Goal: Ask a question

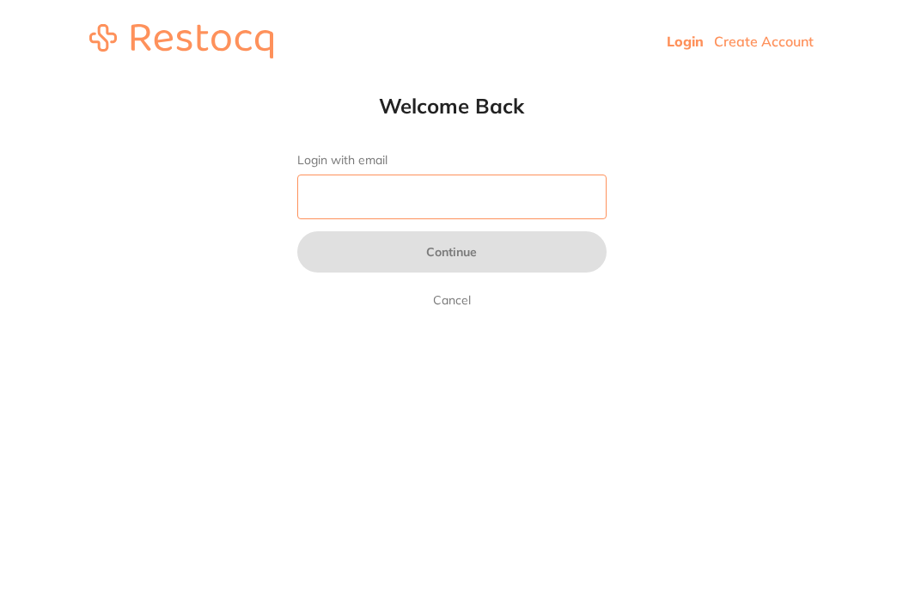
click at [455, 213] on input "Login with email" at bounding box center [451, 196] width 309 height 45
type input "[EMAIL_ADDRESS][DOMAIN_NAME]"
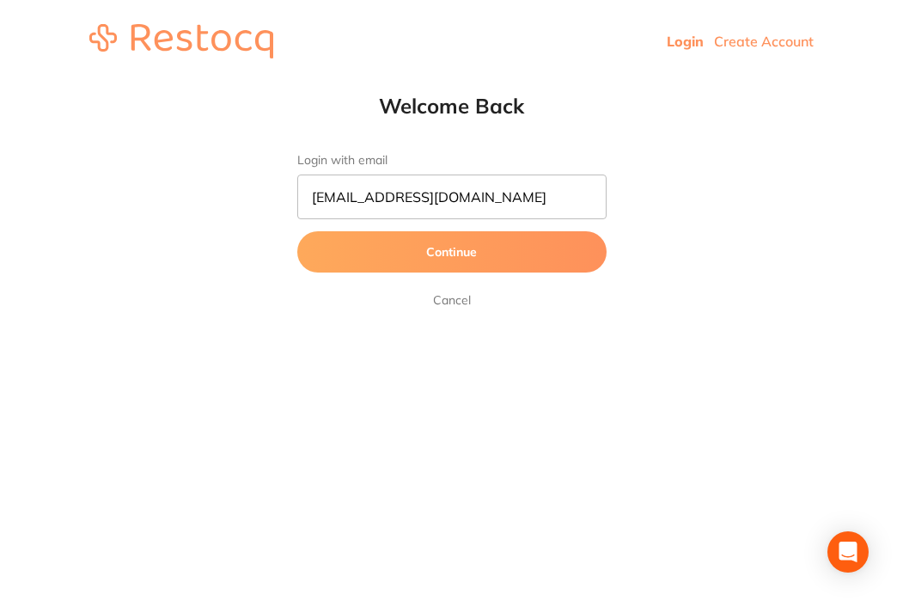
click at [453, 247] on button "Continue" at bounding box center [451, 251] width 309 height 41
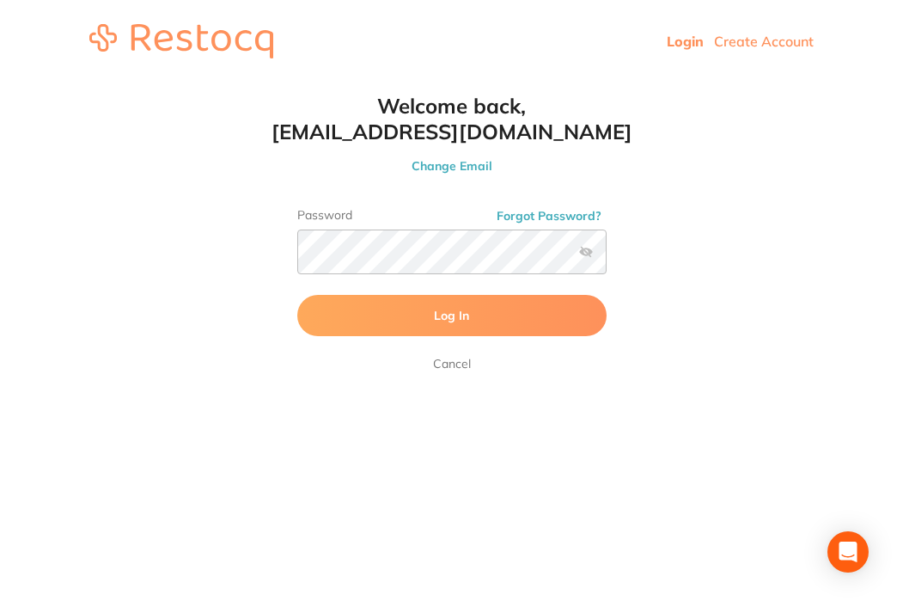
click at [470, 321] on button "Log In" at bounding box center [451, 315] width 309 height 41
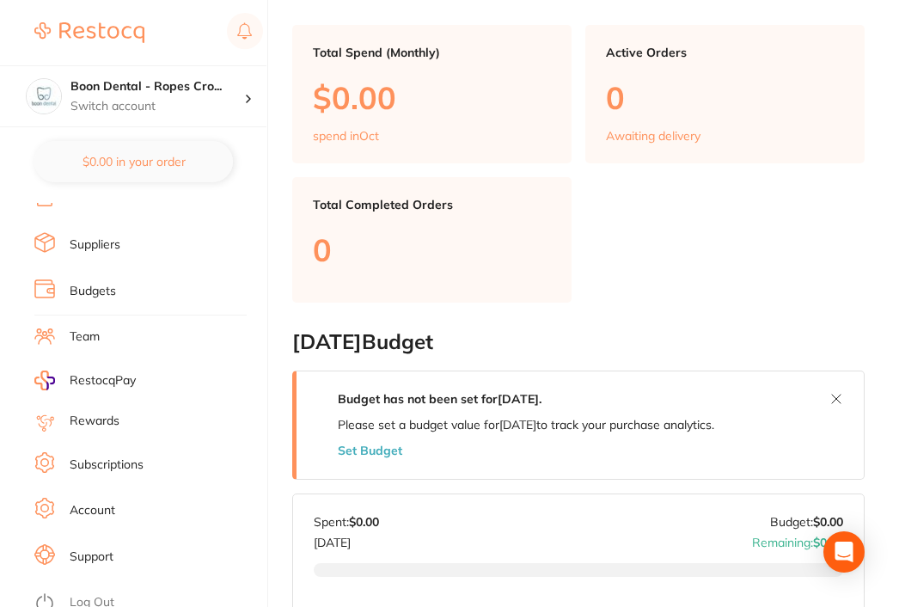
scroll to position [335, 0]
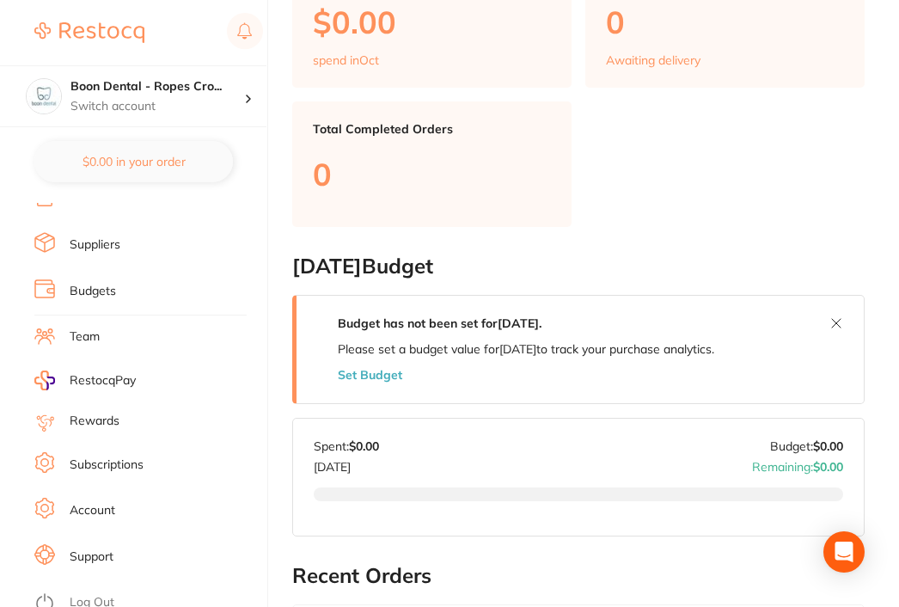
click at [115, 497] on li "Account" at bounding box center [150, 510] width 233 height 26
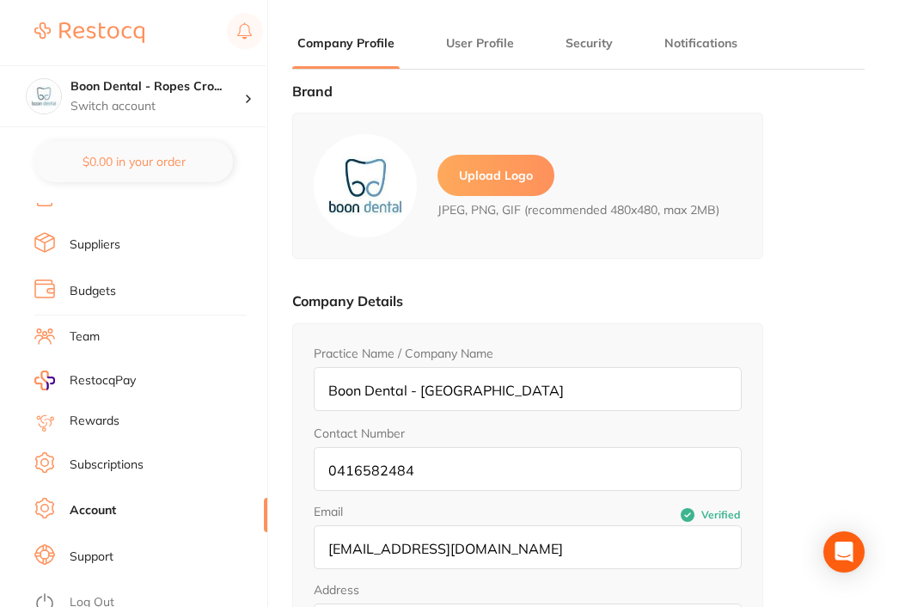
type input "Saerom"
type input "Park"
type input "[EMAIL_ADDRESS][DOMAIN_NAME]"
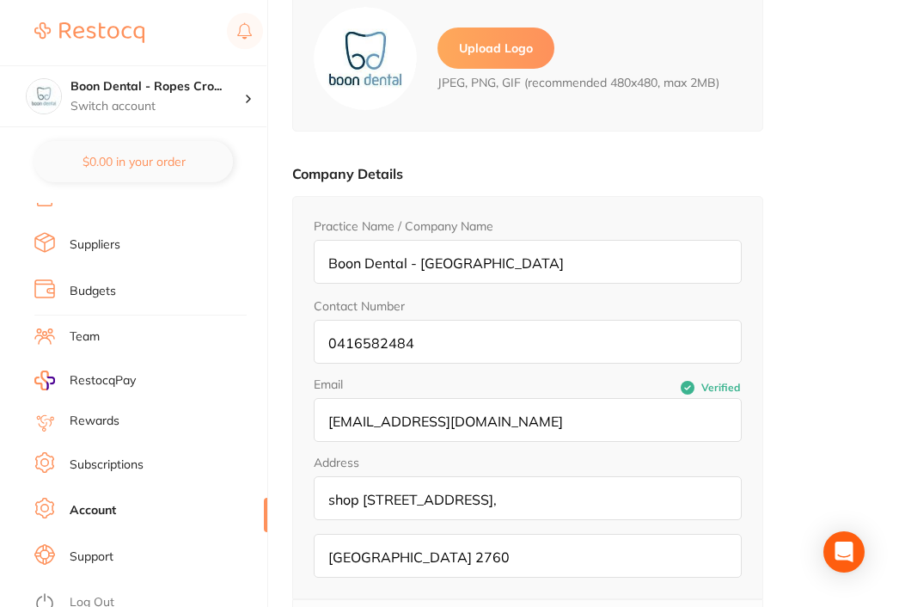
scroll to position [238, 0]
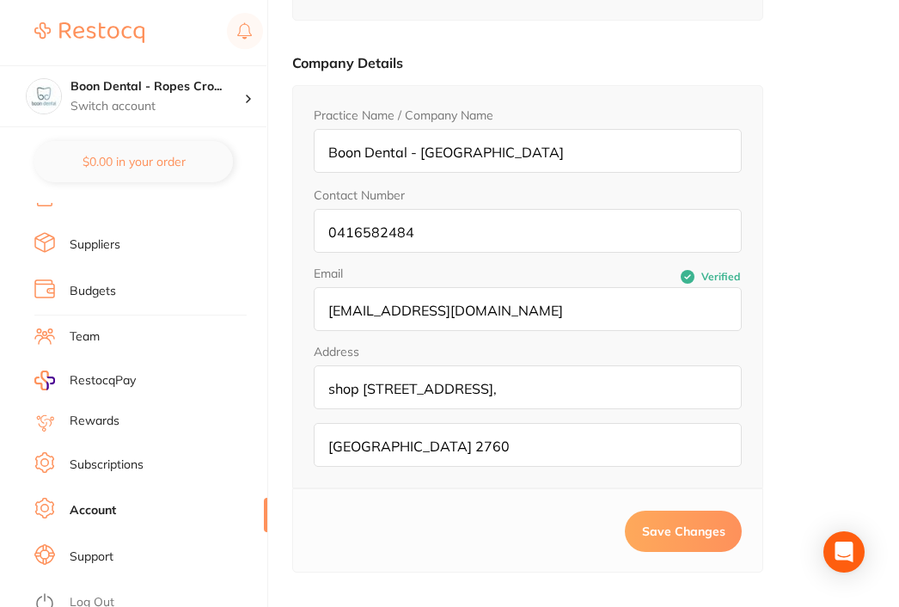
click at [104, 463] on link "Subscriptions" at bounding box center [107, 464] width 74 height 17
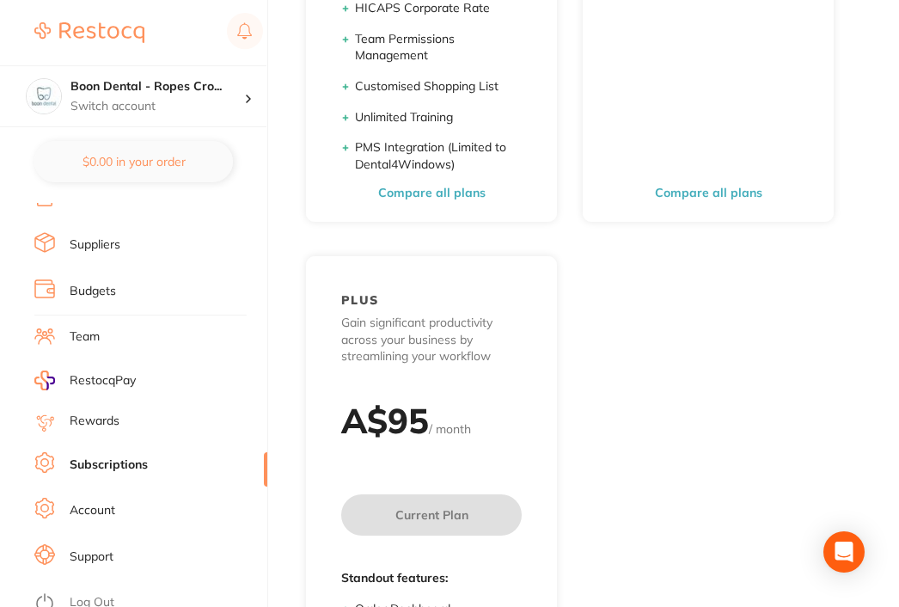
scroll to position [875, 0]
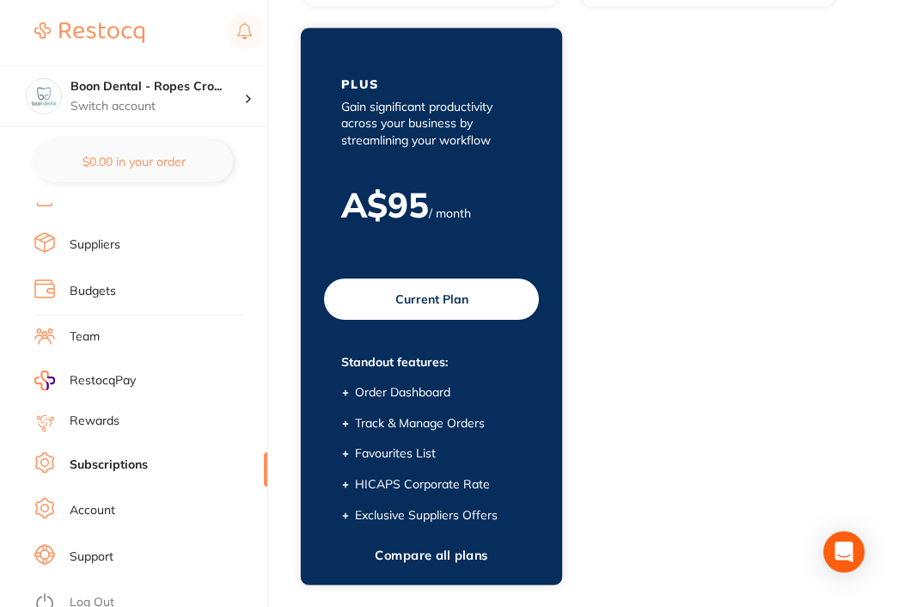
click at [475, 220] on div "A$ 95 / month" at bounding box center [431, 214] width 249 height 60
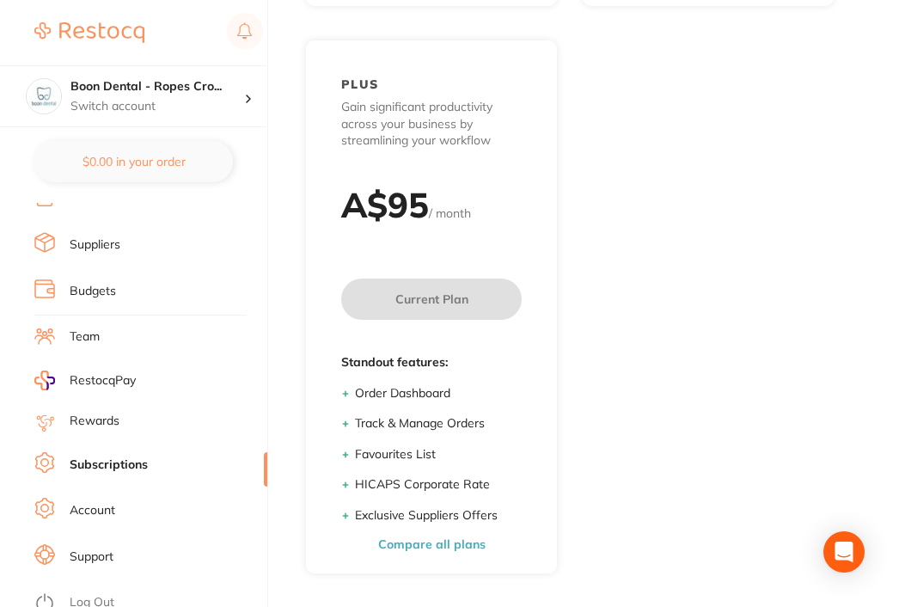
click at [95, 504] on link "Account" at bounding box center [93, 510] width 46 height 17
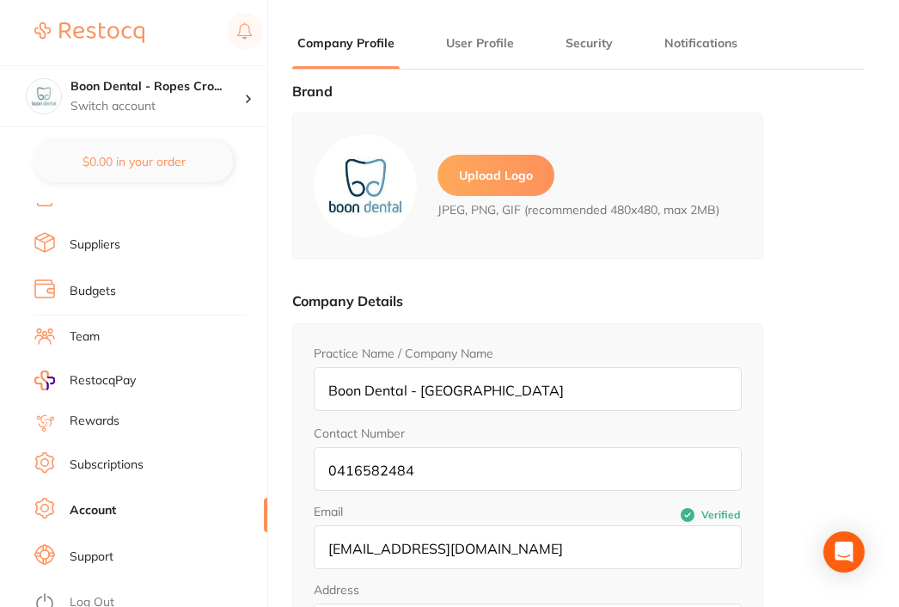
type input "Saerom"
type input "Park"
type input "[EMAIL_ADDRESS][DOMAIN_NAME]"
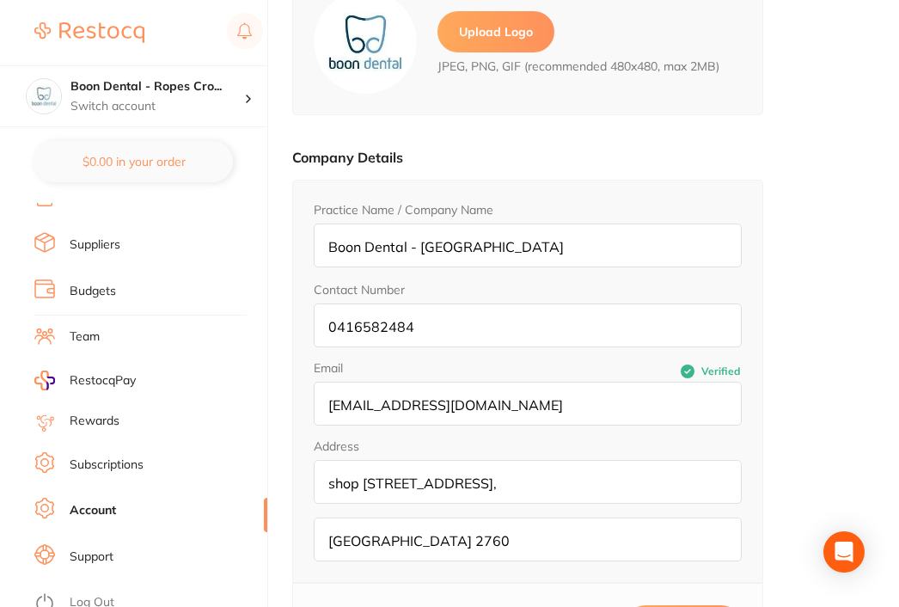
scroll to position [238, 0]
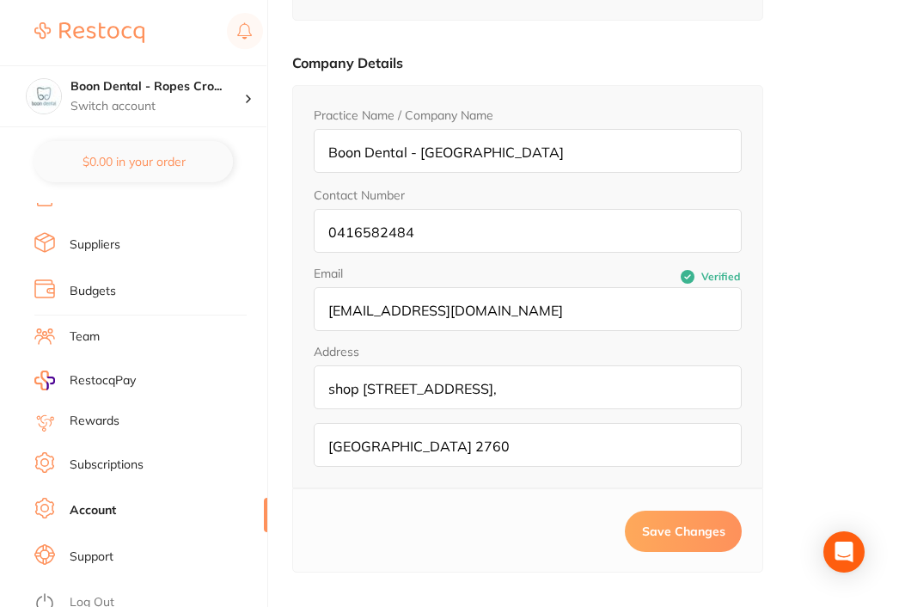
click at [78, 548] on link "Support" at bounding box center [92, 556] width 44 height 17
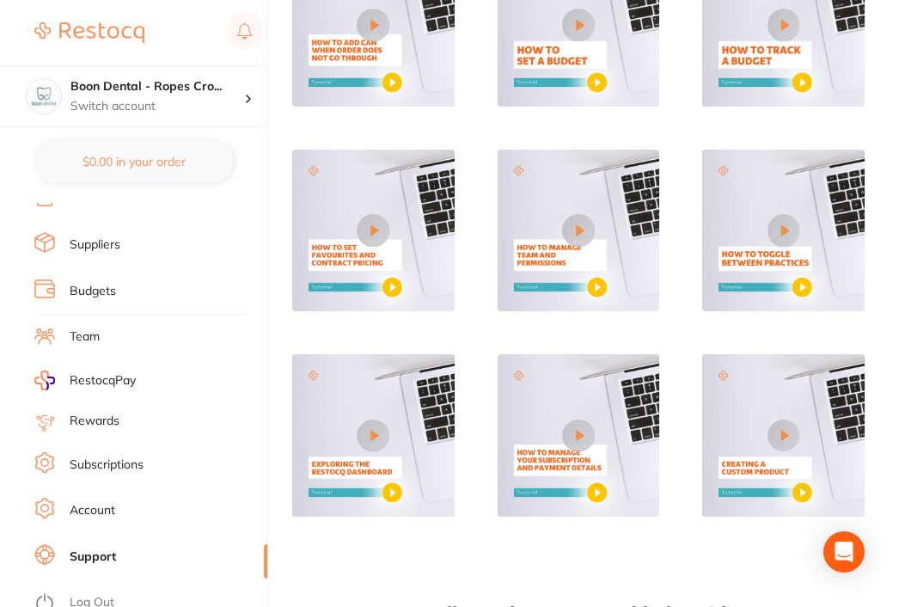
scroll to position [588, 0]
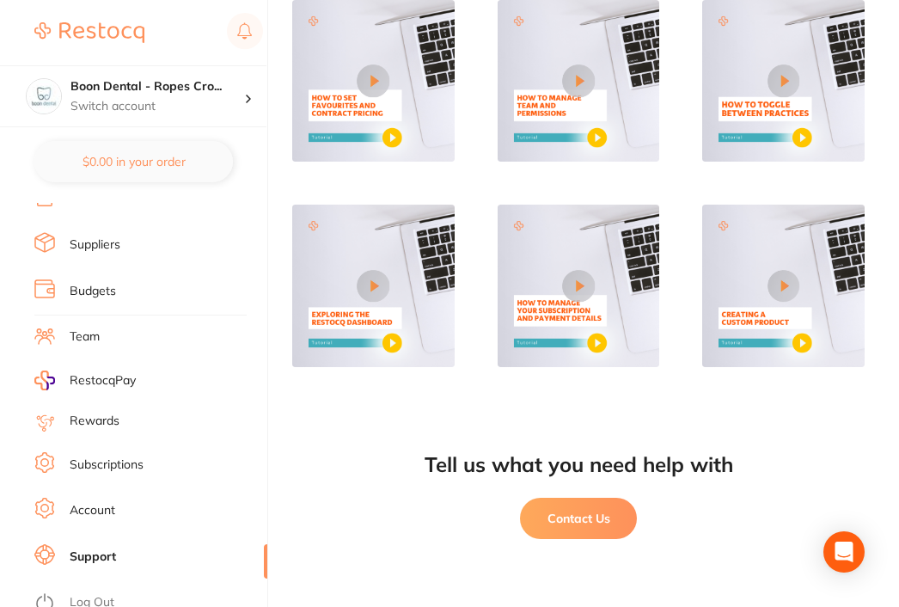
click at [87, 336] on link "Team" at bounding box center [85, 336] width 30 height 17
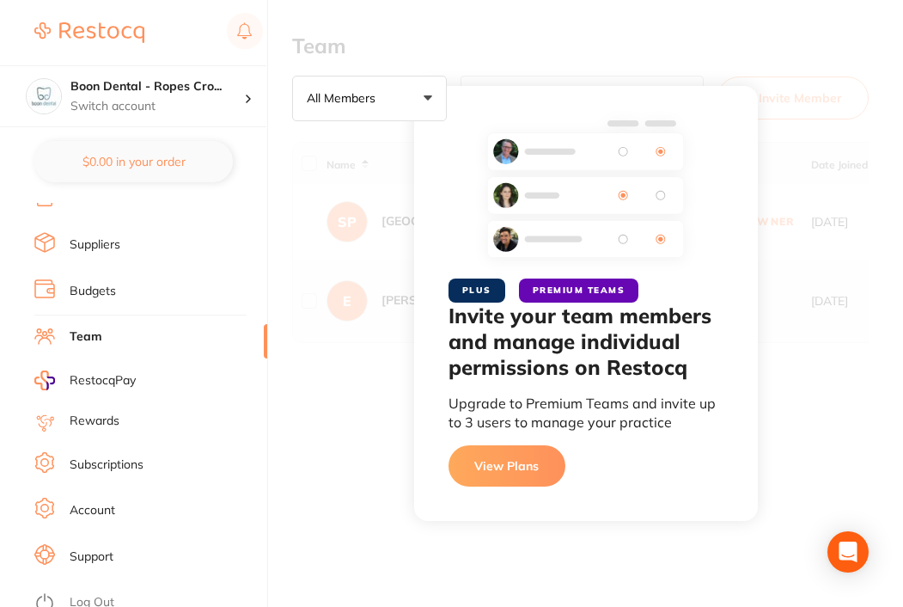
click at [332, 380] on div "PLUS PREMIUM TEAMS Invite your team members and manage individual permissions o…" at bounding box center [585, 303] width 635 height 607
click at [246, 108] on div "Boon Dental - Ropes Cro... Switch account" at bounding box center [133, 96] width 266 height 62
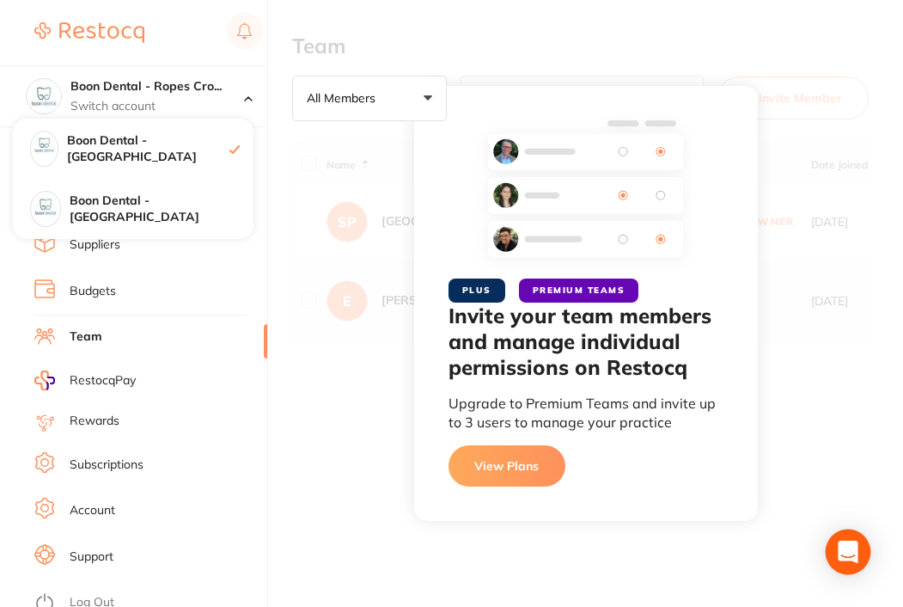
click at [847, 538] on div "Open Intercom Messenger" at bounding box center [849, 552] width 46 height 46
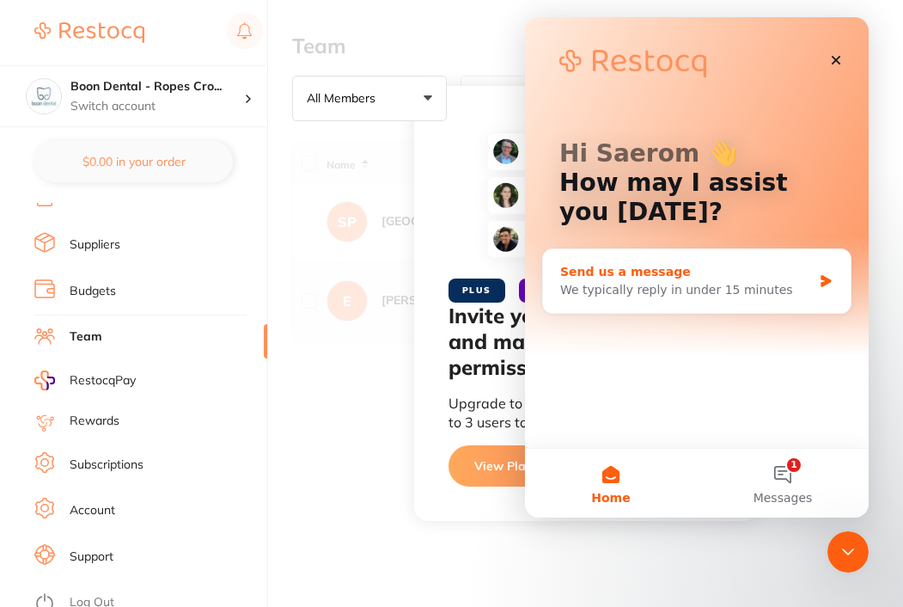
click at [674, 284] on div "We typically reply in under 15 minutes" at bounding box center [686, 290] width 252 height 18
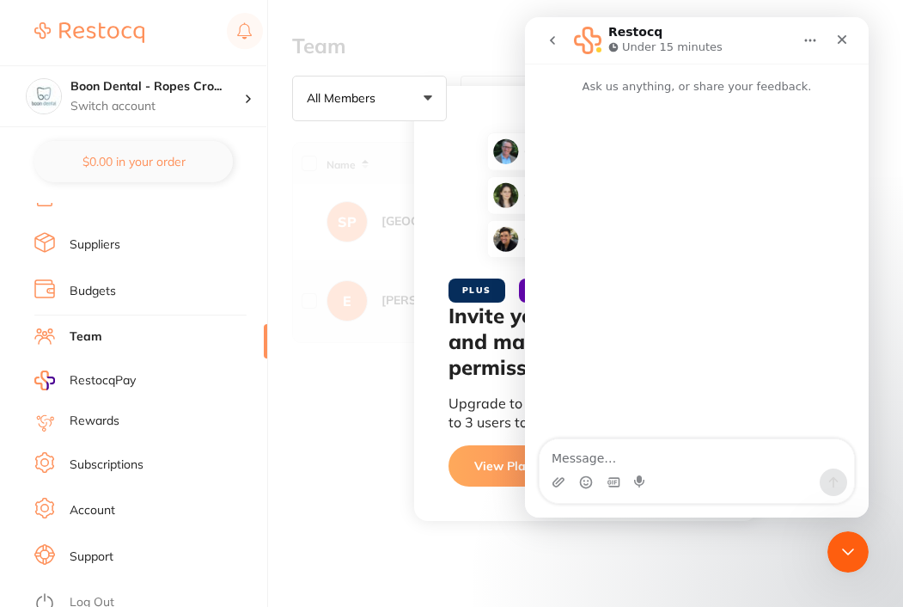
click at [620, 454] on textarea "Message…" at bounding box center [697, 453] width 314 height 29
type textarea "I"
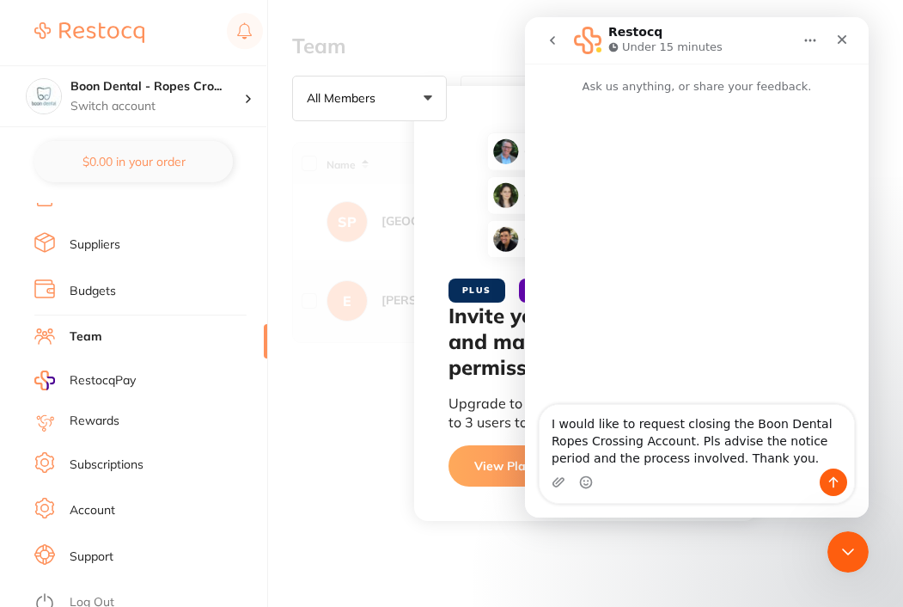
type textarea "I would like to request closing the Boon Dental Ropes Crossing Account. Pls adv…"
